Goal: Check status: Check status

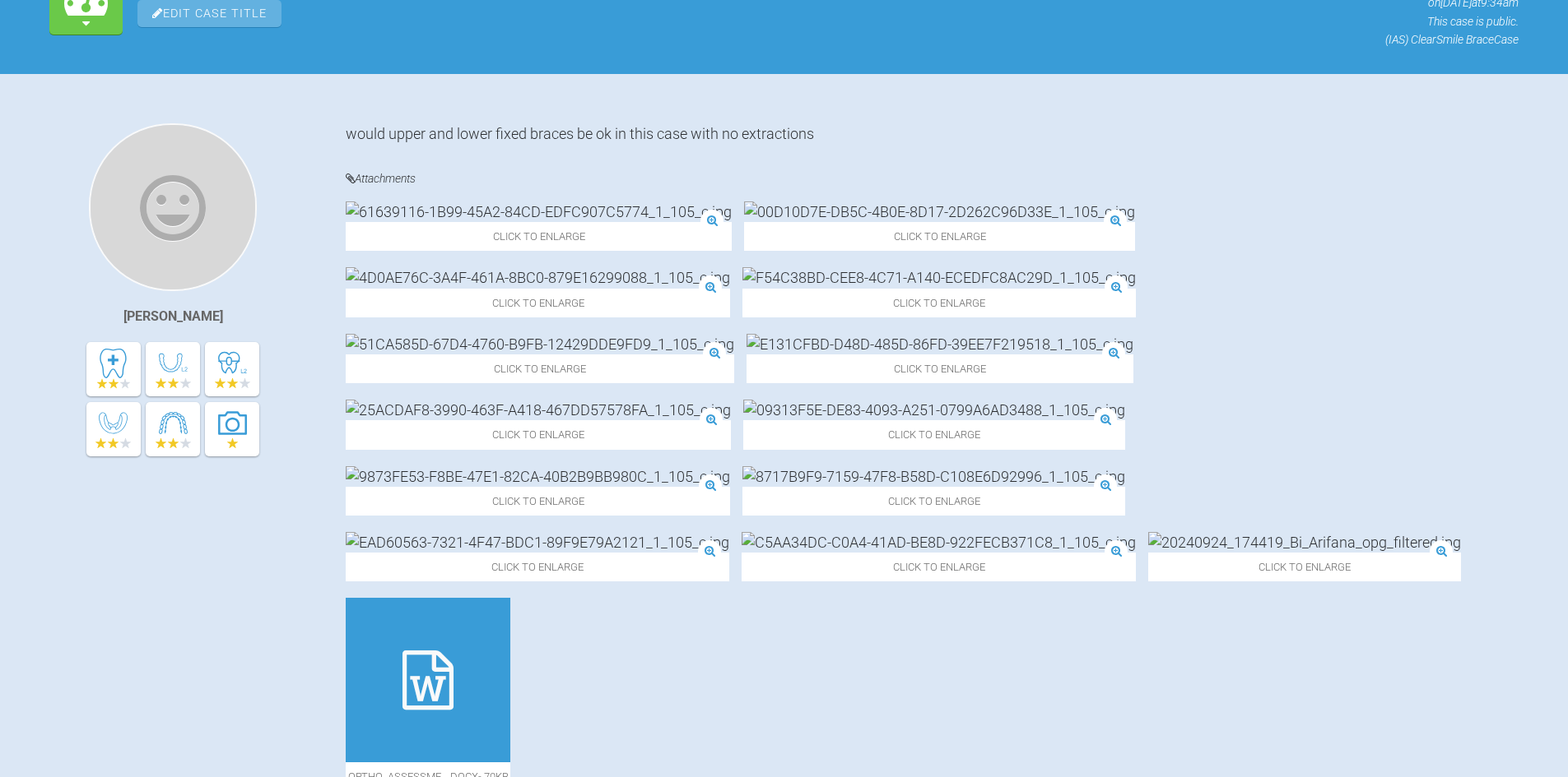
scroll to position [250, 0]
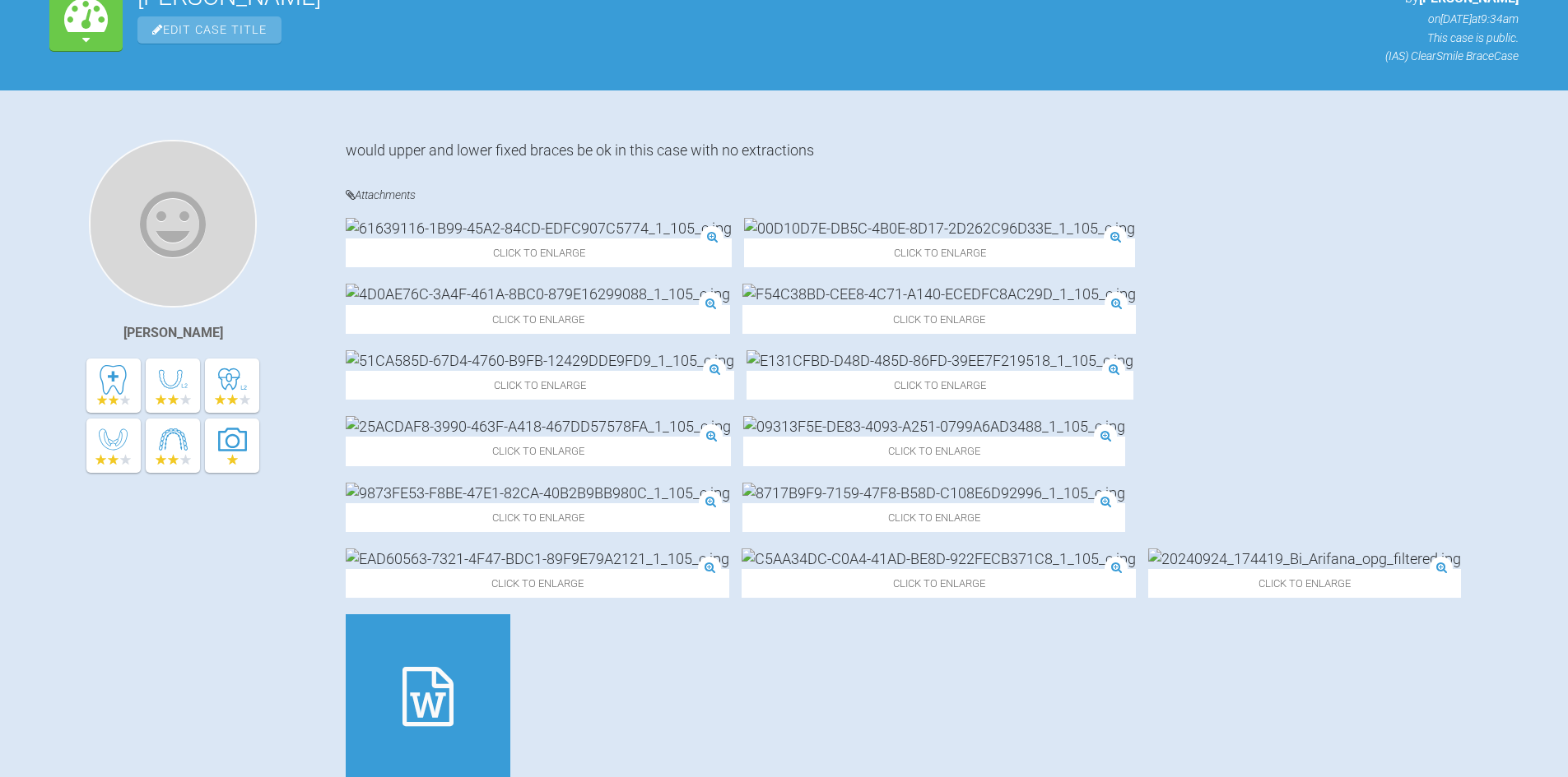
click at [1135, 549] on img at bounding box center [938, 559] width 394 height 20
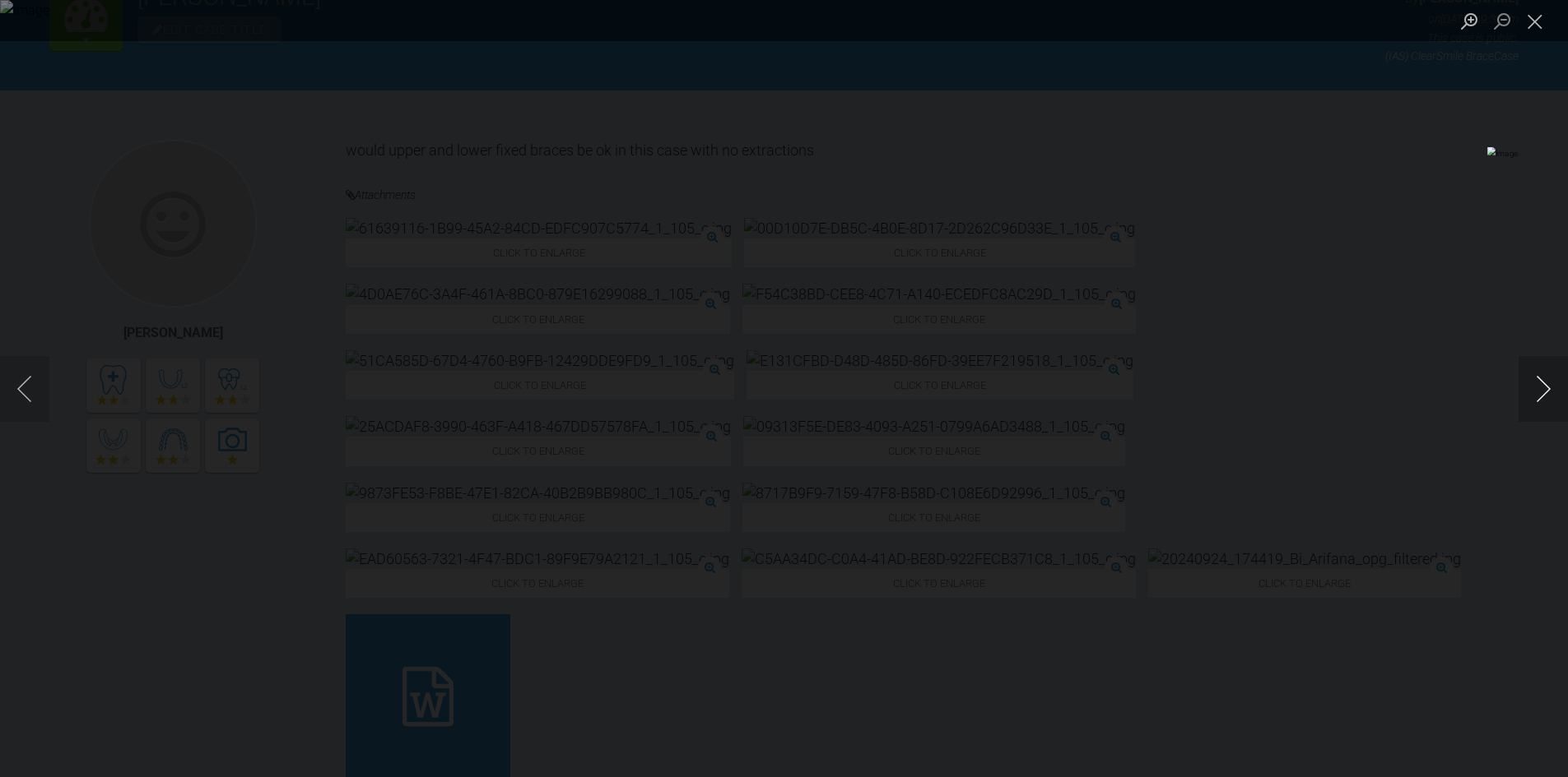
click at [1529, 392] on button "Next image" at bounding box center [1543, 389] width 50 height 66
click at [1534, 20] on button "Close lightbox" at bounding box center [1534, 21] width 33 height 29
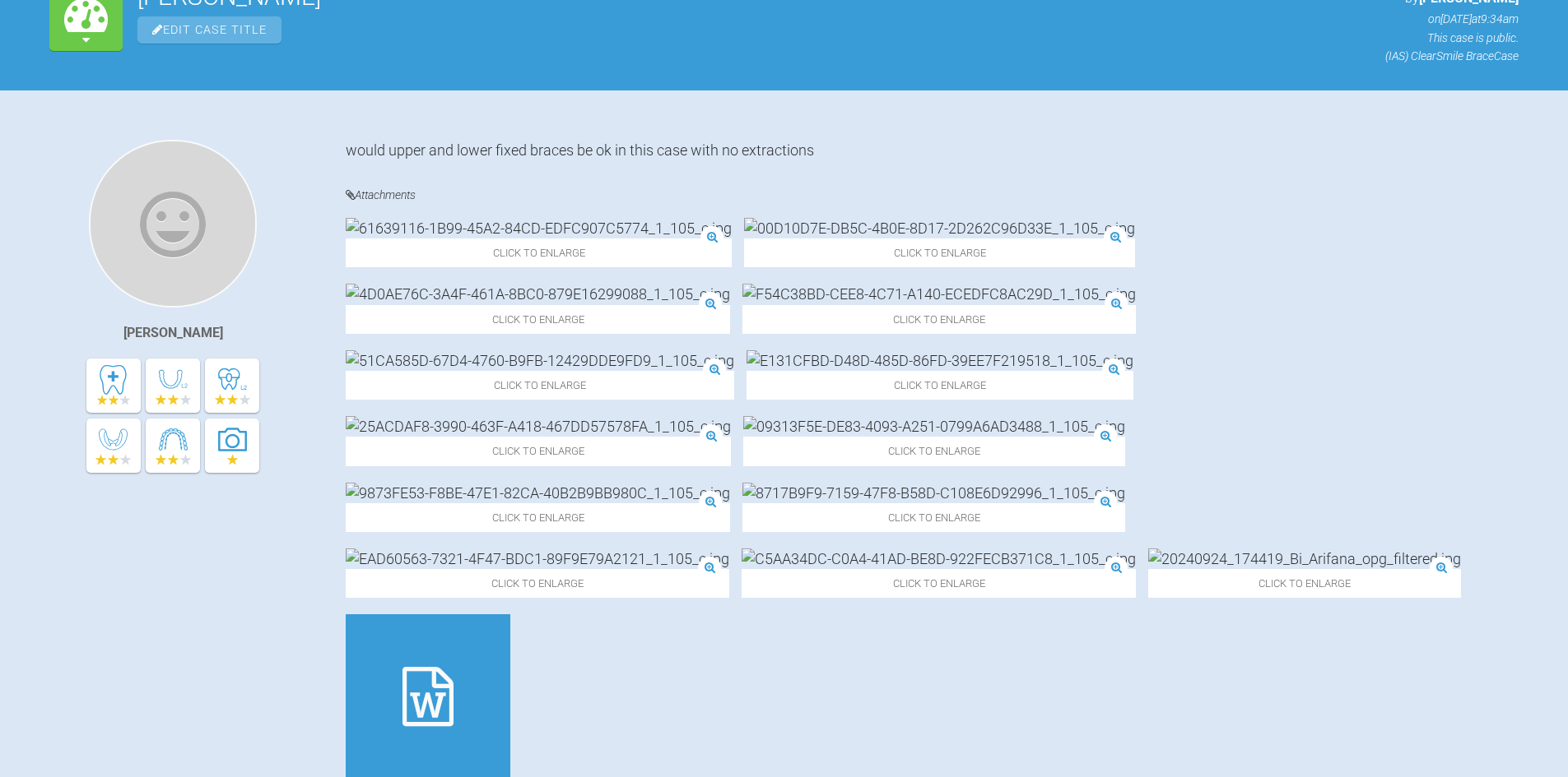
click at [729, 549] on img at bounding box center [537, 559] width 383 height 20
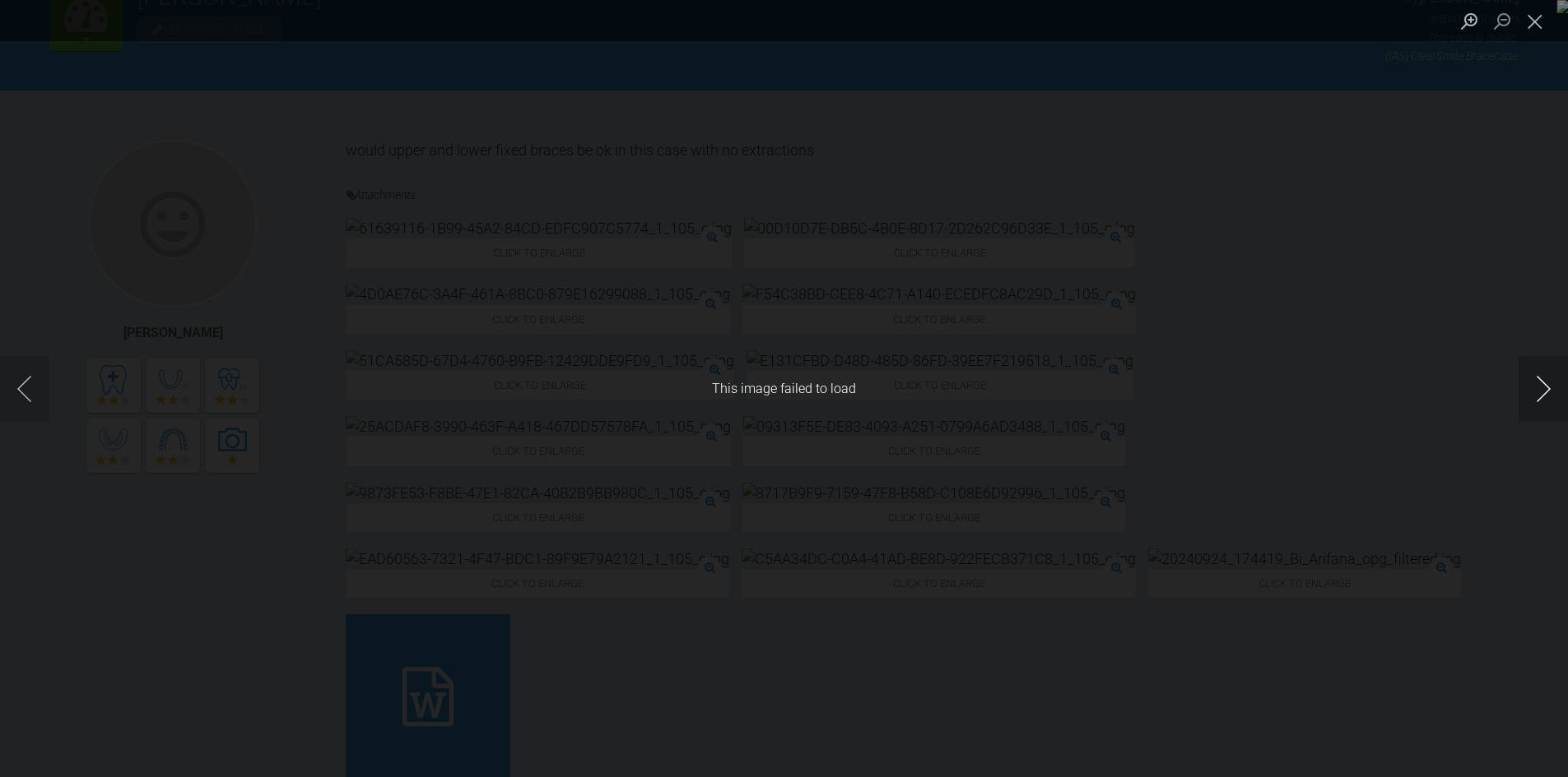
click at [1547, 380] on button "Next image" at bounding box center [1543, 389] width 50 height 66
click at [1525, 388] on button "Next image" at bounding box center [1543, 389] width 50 height 66
click at [1539, 383] on button "Next image" at bounding box center [1543, 389] width 50 height 66
click at [1534, 15] on button "Close lightbox" at bounding box center [1534, 21] width 33 height 29
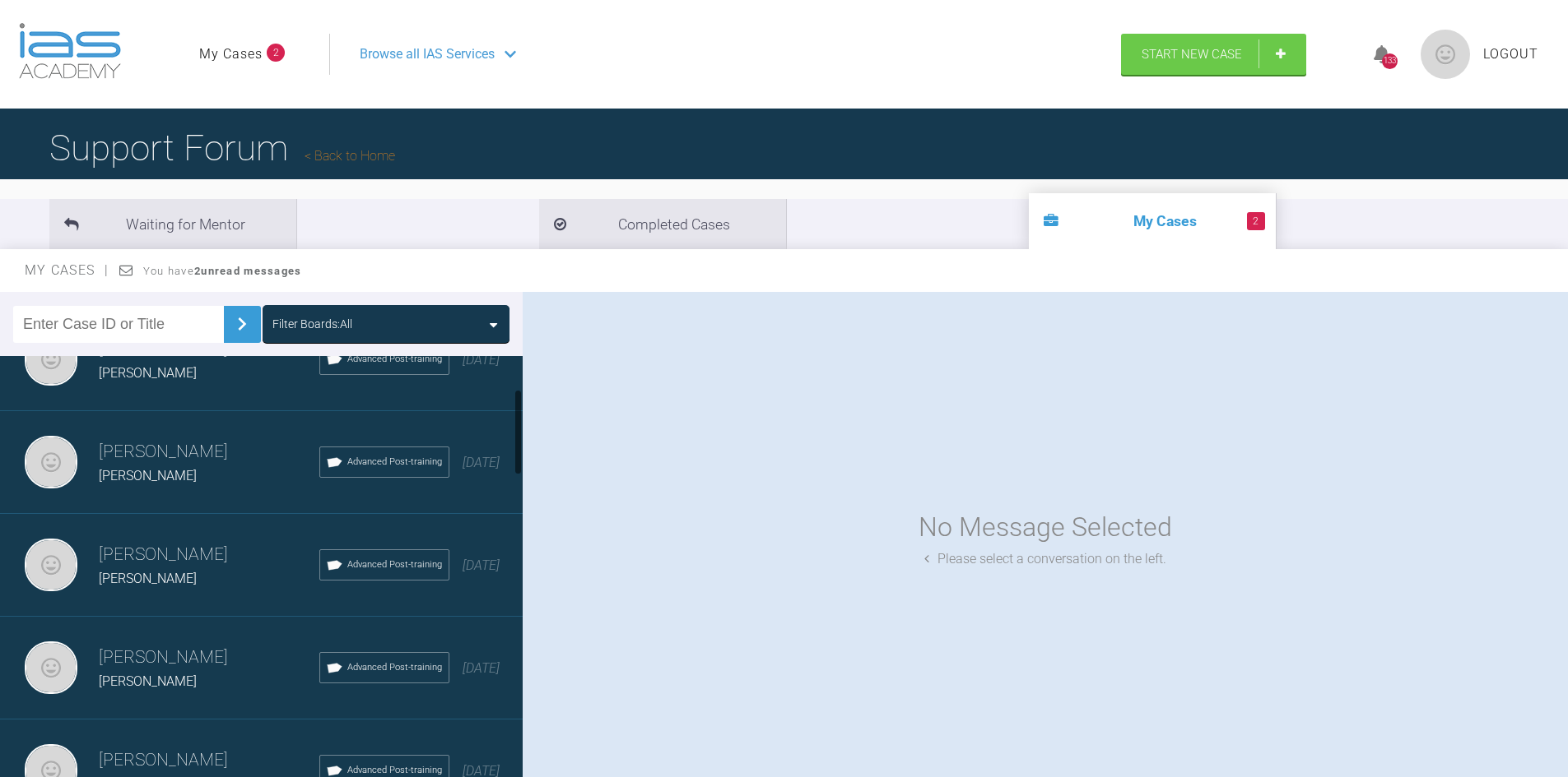
scroll to position [165, 0]
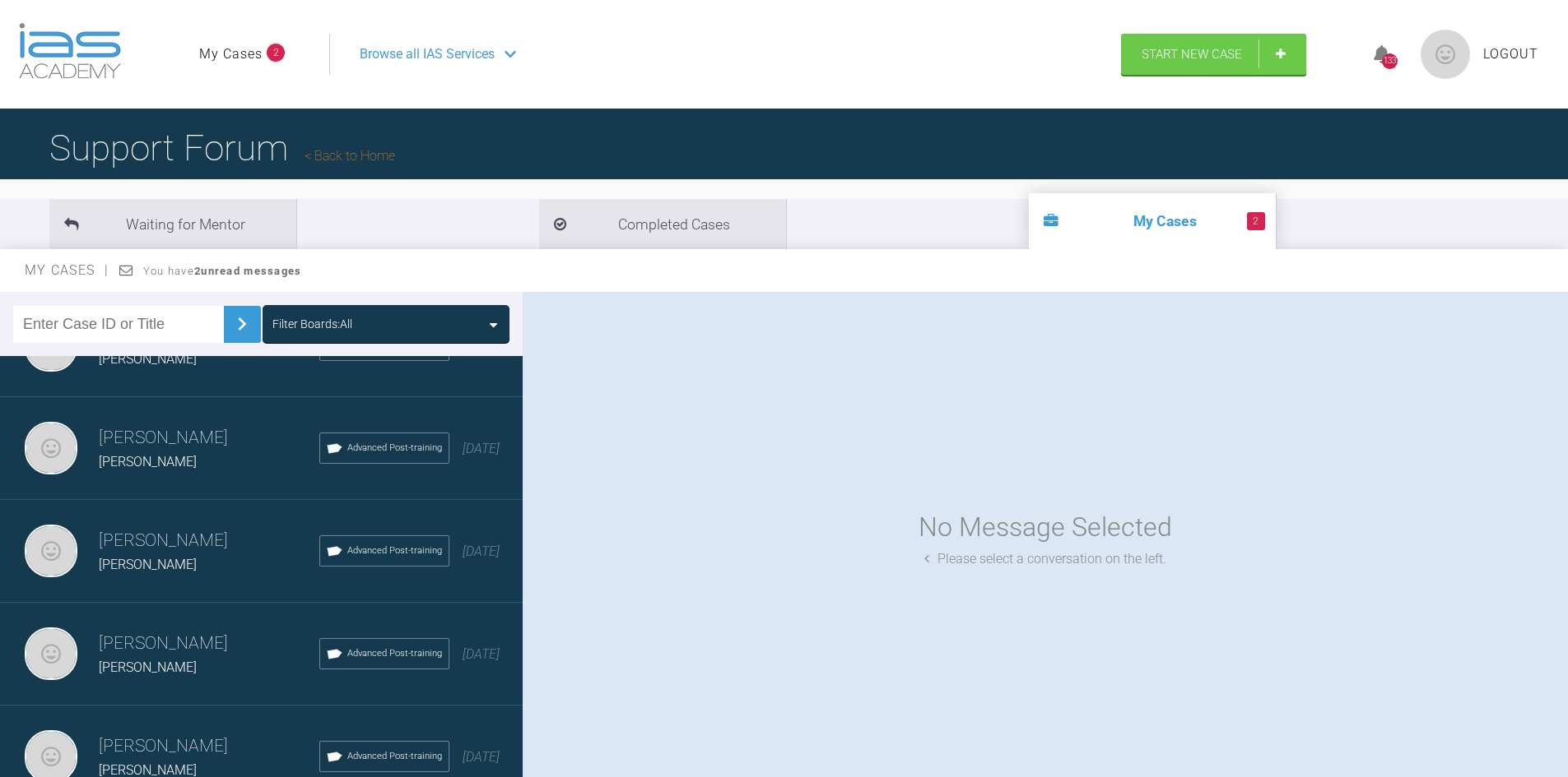
click at [1029, 218] on li "2 My Cases" at bounding box center [1152, 221] width 247 height 56
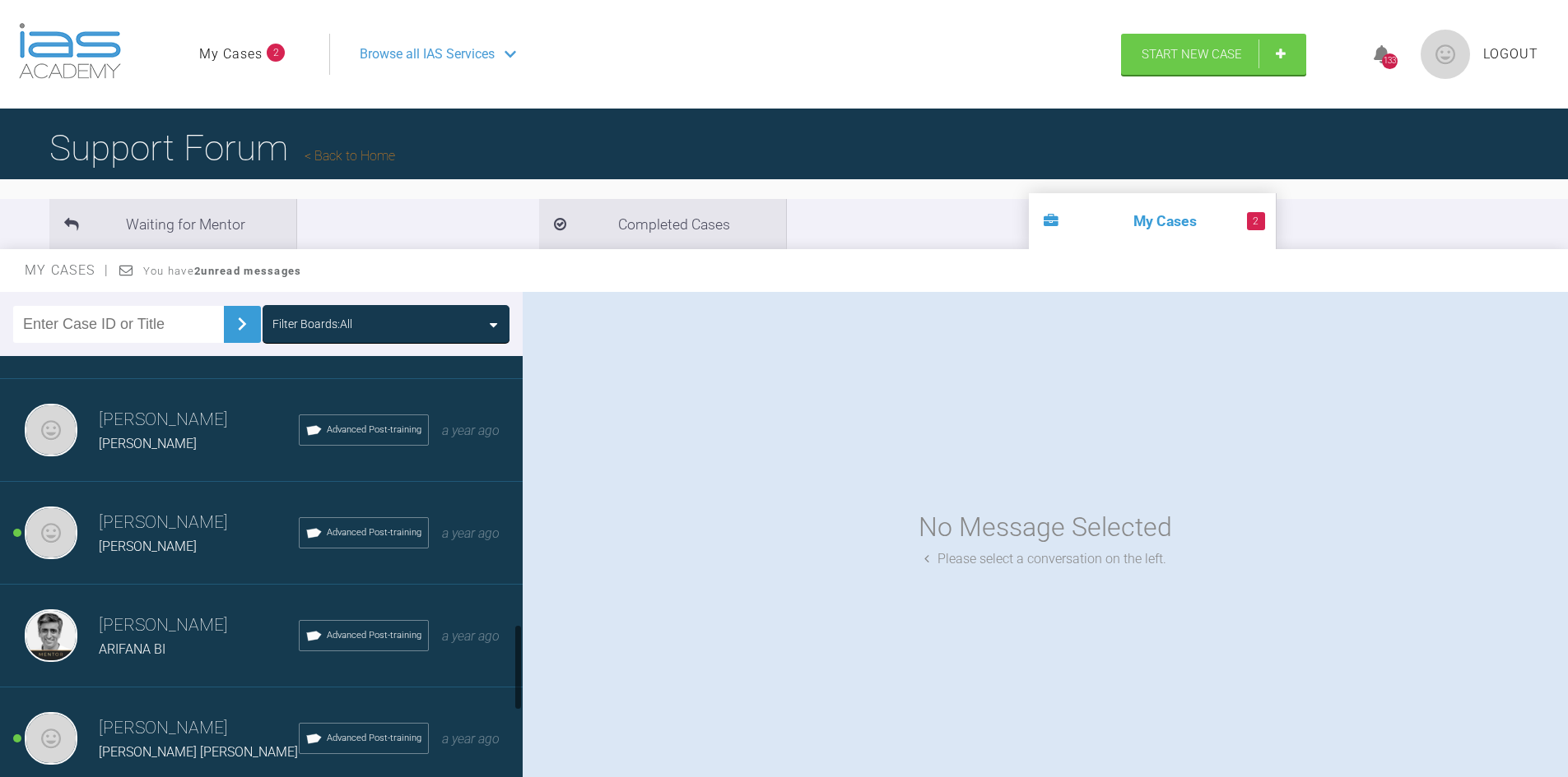
scroll to position [1316, 0]
click at [145, 532] on h3 "[PERSON_NAME]" at bounding box center [199, 520] width 200 height 28
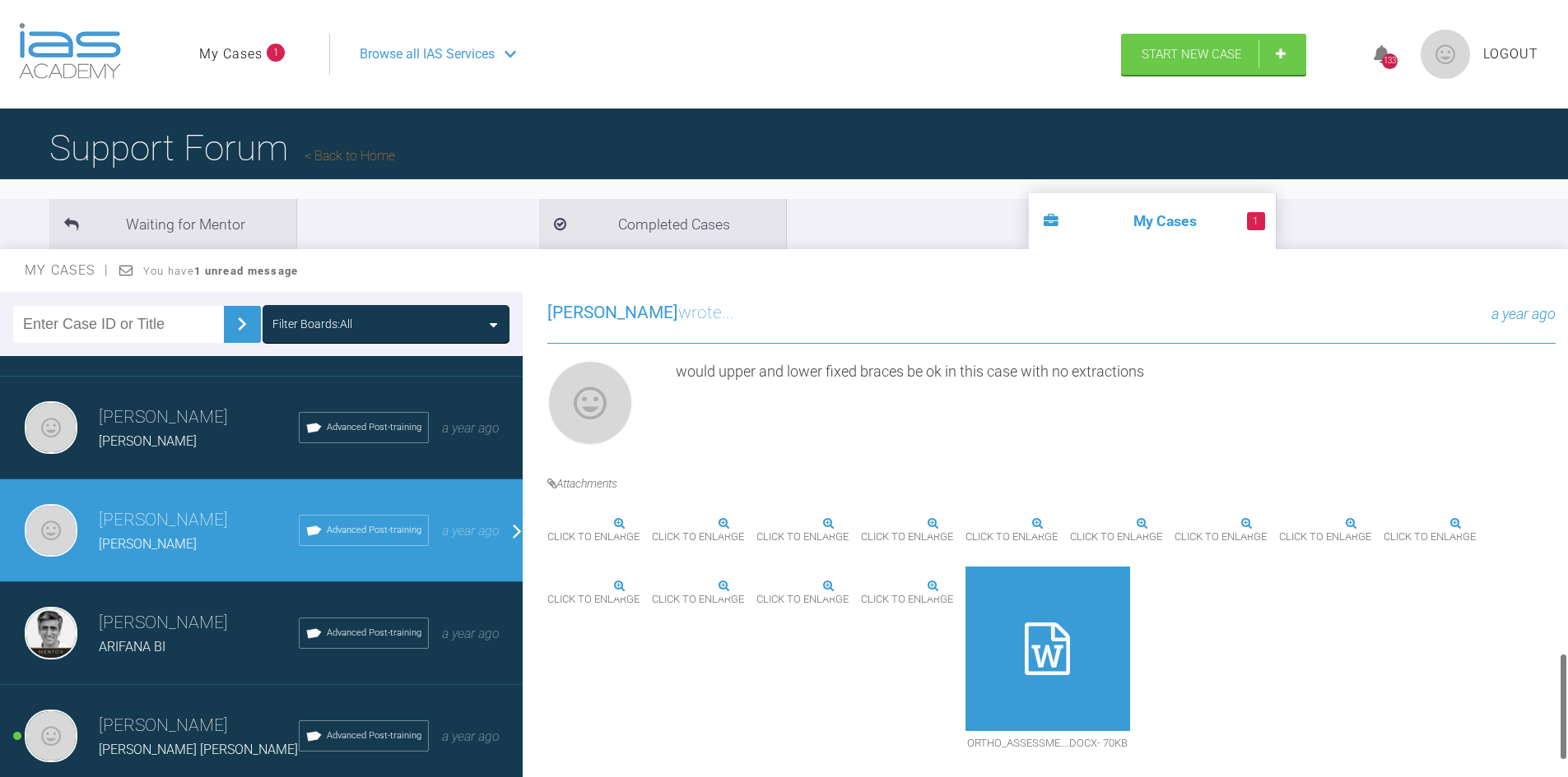
scroll to position [1646, 0]
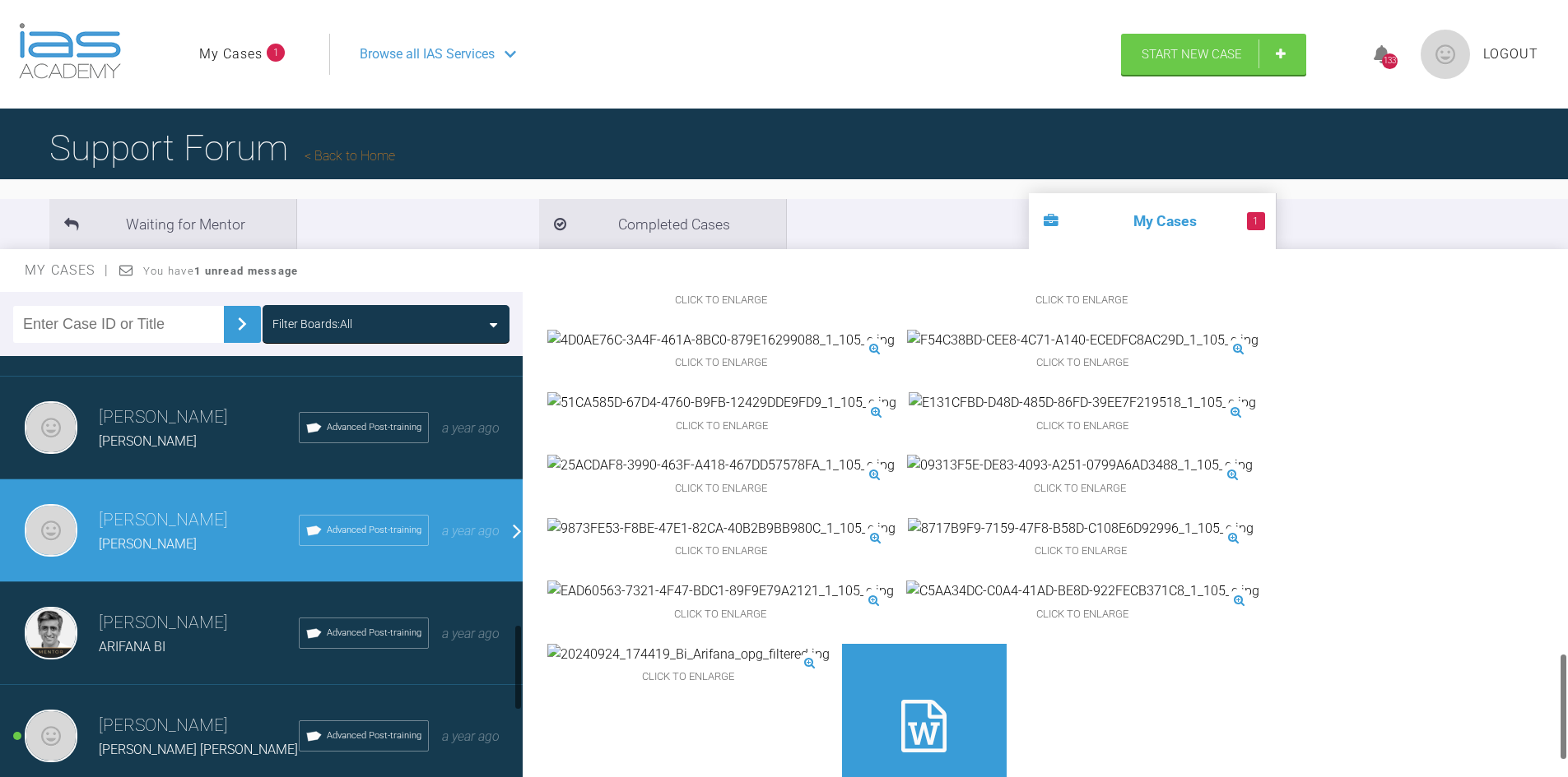
click at [908, 414] on img at bounding box center [1081, 402] width 347 height 21
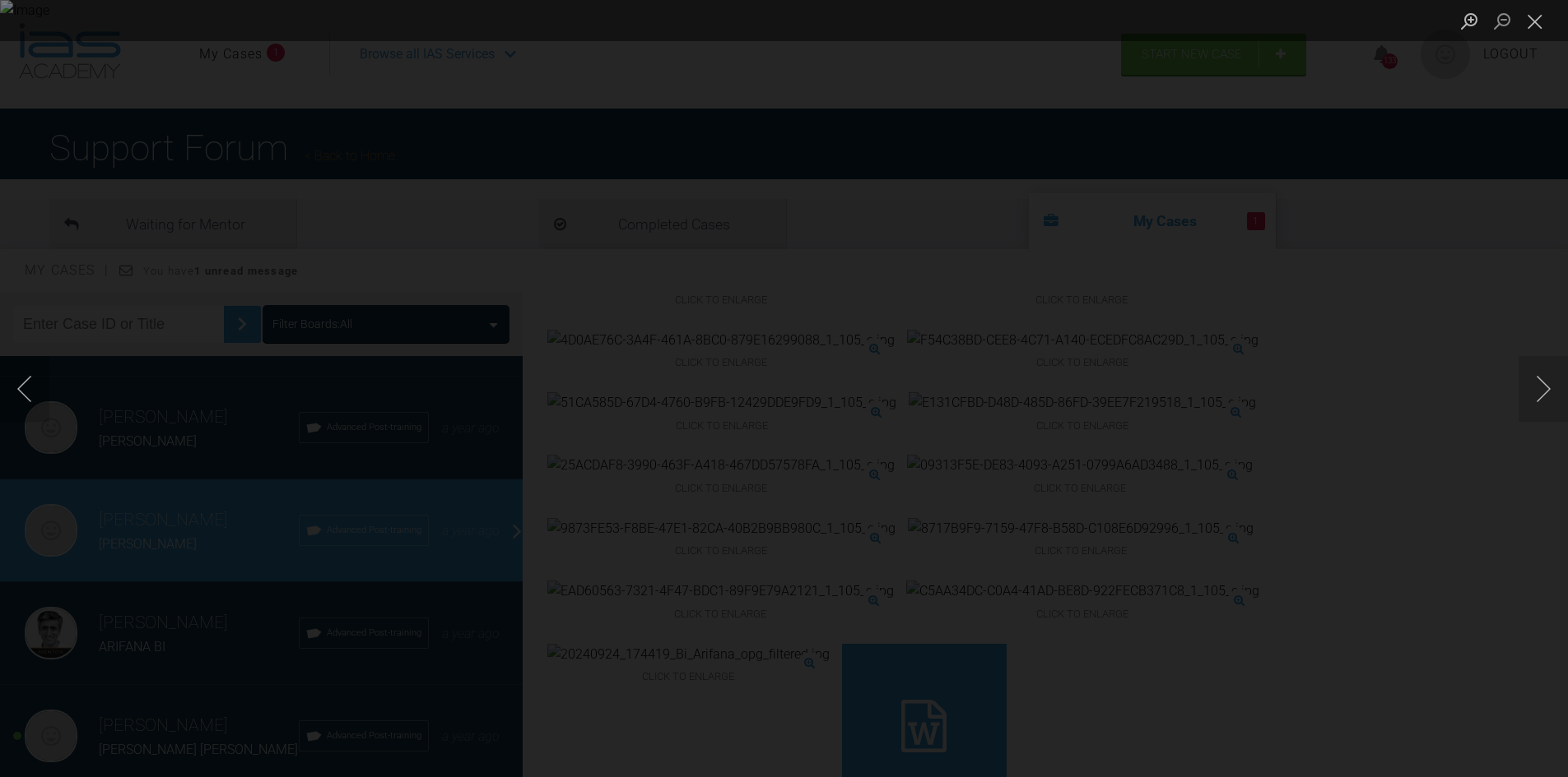
click at [1518, 776] on html "My Cases 1 Logout Browse all IAS Services Start New Case 133 Logout Support For…" at bounding box center [784, 474] width 1568 height 948
click at [1531, 16] on button "Close lightbox" at bounding box center [1534, 21] width 33 height 29
